Goal: Task Accomplishment & Management: Use online tool/utility

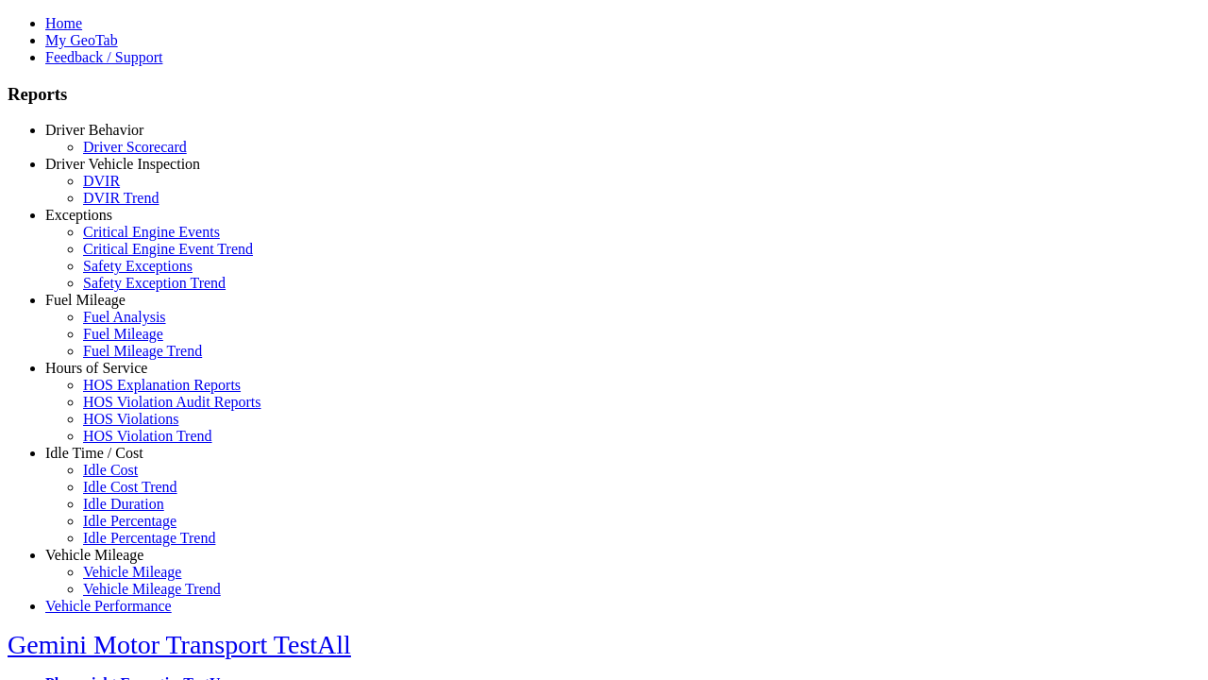
click at [109, 308] on link "Fuel Mileage" at bounding box center [85, 300] width 80 height 16
click at [123, 359] on link "Fuel Mileage Trend" at bounding box center [142, 351] width 119 height 16
select select "**********"
type input "**********"
